Goal: Task Accomplishment & Management: Complete application form

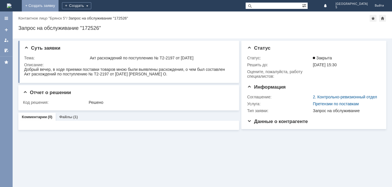
click at [59, 7] on link "+ Создать заявку" at bounding box center [40, 5] width 37 height 11
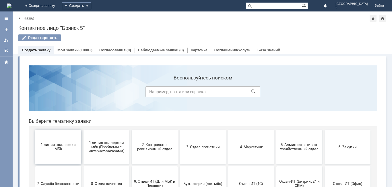
click at [50, 142] on button "1 линия поддержки МБК" at bounding box center [58, 147] width 46 height 34
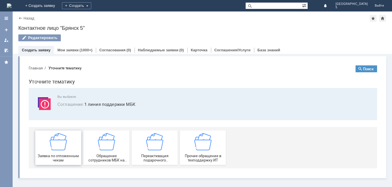
click at [48, 141] on div "Заявка по отложенным чекам" at bounding box center [58, 147] width 42 height 29
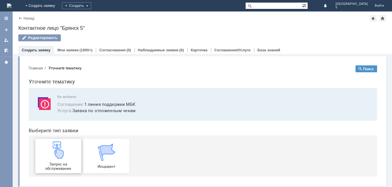
click at [52, 152] on img at bounding box center [58, 149] width 17 height 17
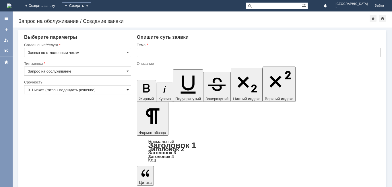
click at [128, 91] on span at bounding box center [127, 89] width 2 height 5
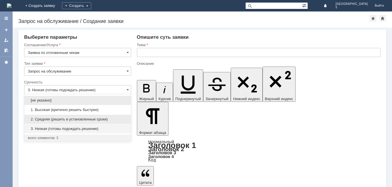
click at [71, 119] on span "2. Средняя (решить в установленные сроки)" at bounding box center [78, 119] width 100 height 5
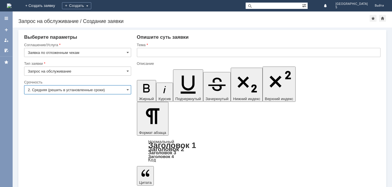
type input "2. Средняя (решить в установленные сроки)"
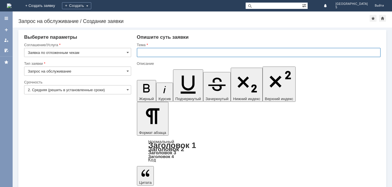
click at [143, 52] on input "text" at bounding box center [259, 52] width 244 height 9
type input "отложенный чек за [DATE] МБК 5"
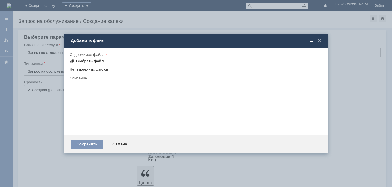
click at [93, 60] on div "Выбрать файл" at bounding box center [90, 61] width 28 height 5
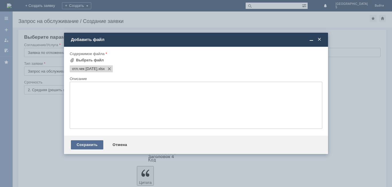
click at [94, 145] on div "Сохранить" at bounding box center [87, 144] width 32 height 9
